Goal: Find contact information: Find contact information

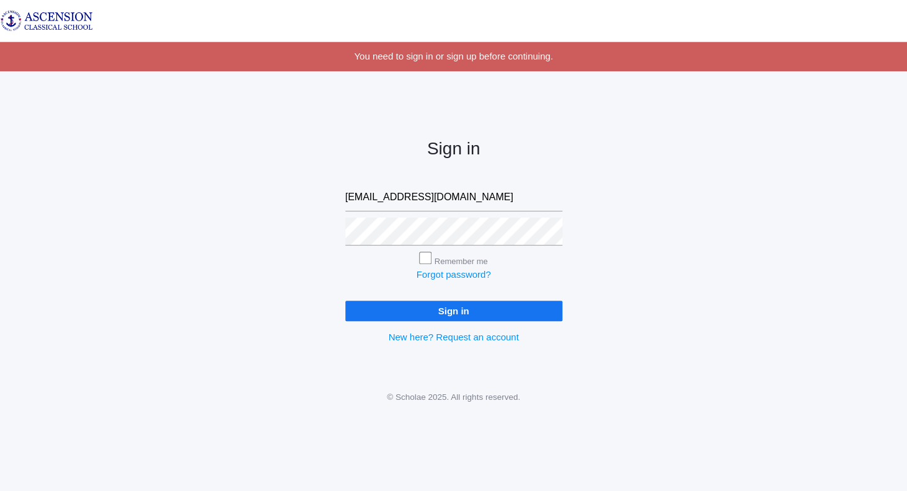
type input "[EMAIL_ADDRESS][DOMAIN_NAME]"
click at [453, 305] on input "Sign in" at bounding box center [453, 311] width 217 height 20
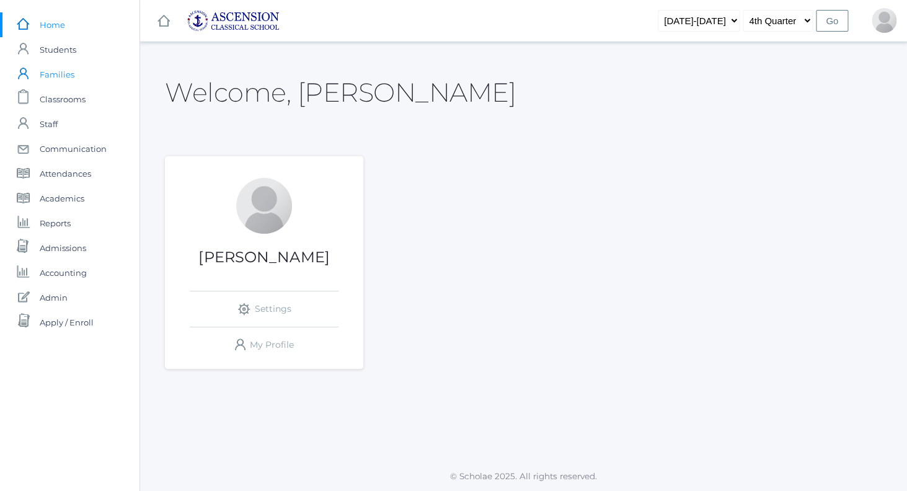
click at [58, 75] on span "Families" at bounding box center [57, 74] width 35 height 25
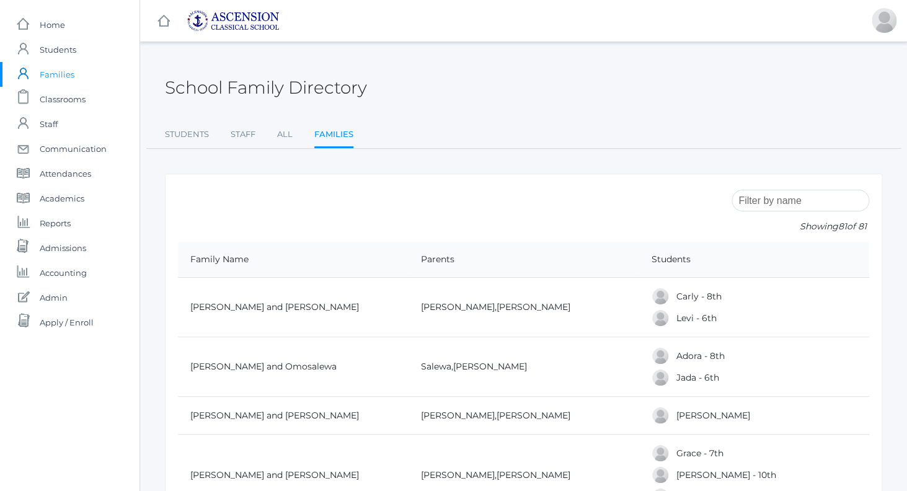
click at [744, 198] on input "search" at bounding box center [801, 201] width 138 height 22
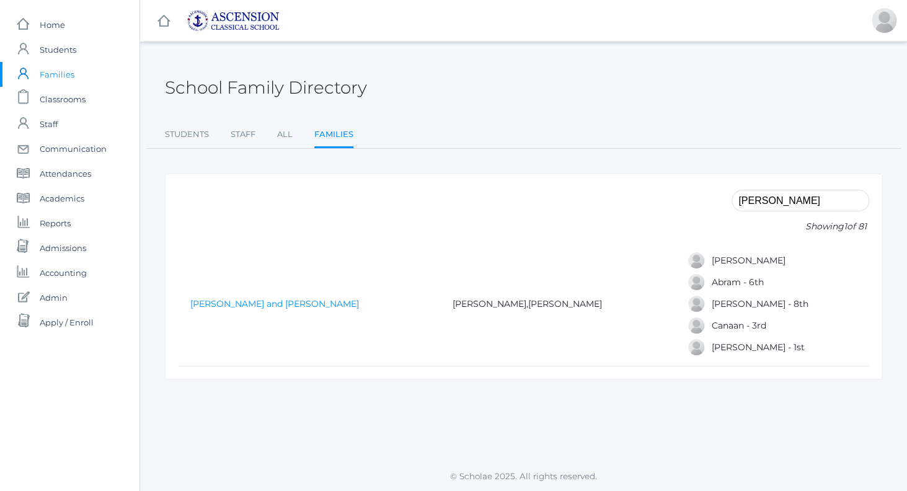
type input "Magill"
click at [282, 304] on link "Magill, Christopher and Amanda" at bounding box center [274, 303] width 169 height 11
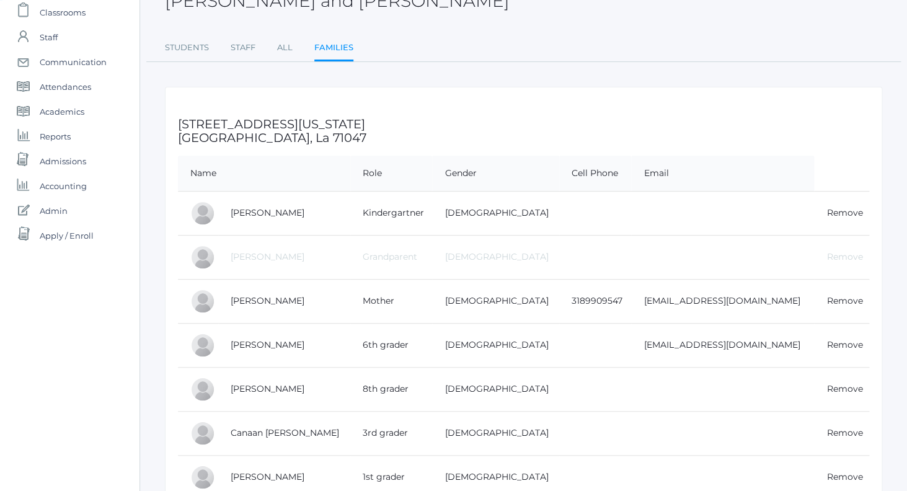
scroll to position [89, 0]
drag, startPoint x: 178, startPoint y: 121, endPoint x: 373, endPoint y: 128, distance: 194.9
click at [373, 128] on h3 "9436 Springridge Texas Line Rd Keithville, La 71047" at bounding box center [524, 129] width 692 height 27
copy h3 "9436 Springridge Texas Line Rd"
